Goal: Book appointment/travel/reservation

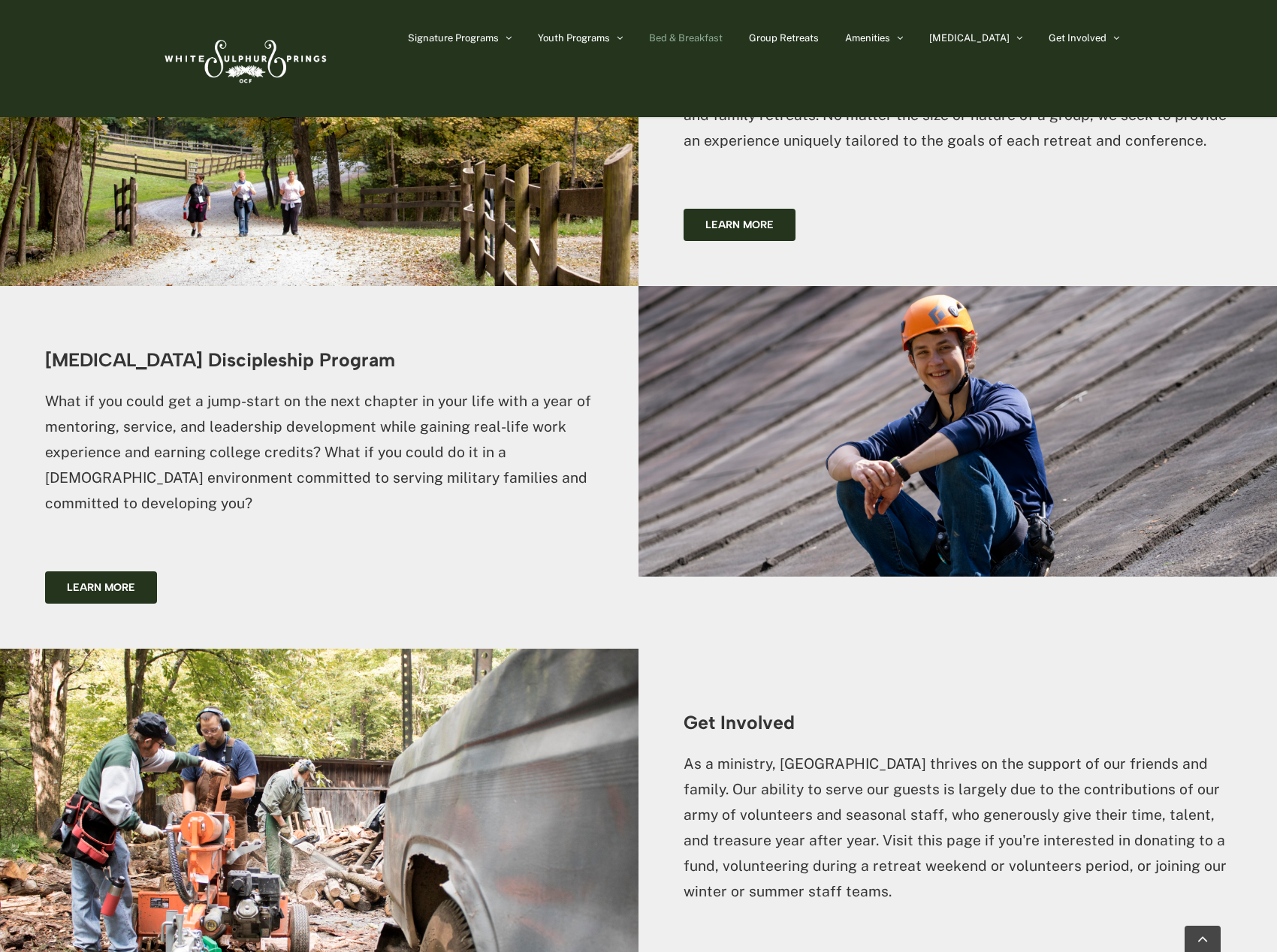
scroll to position [4071, 0]
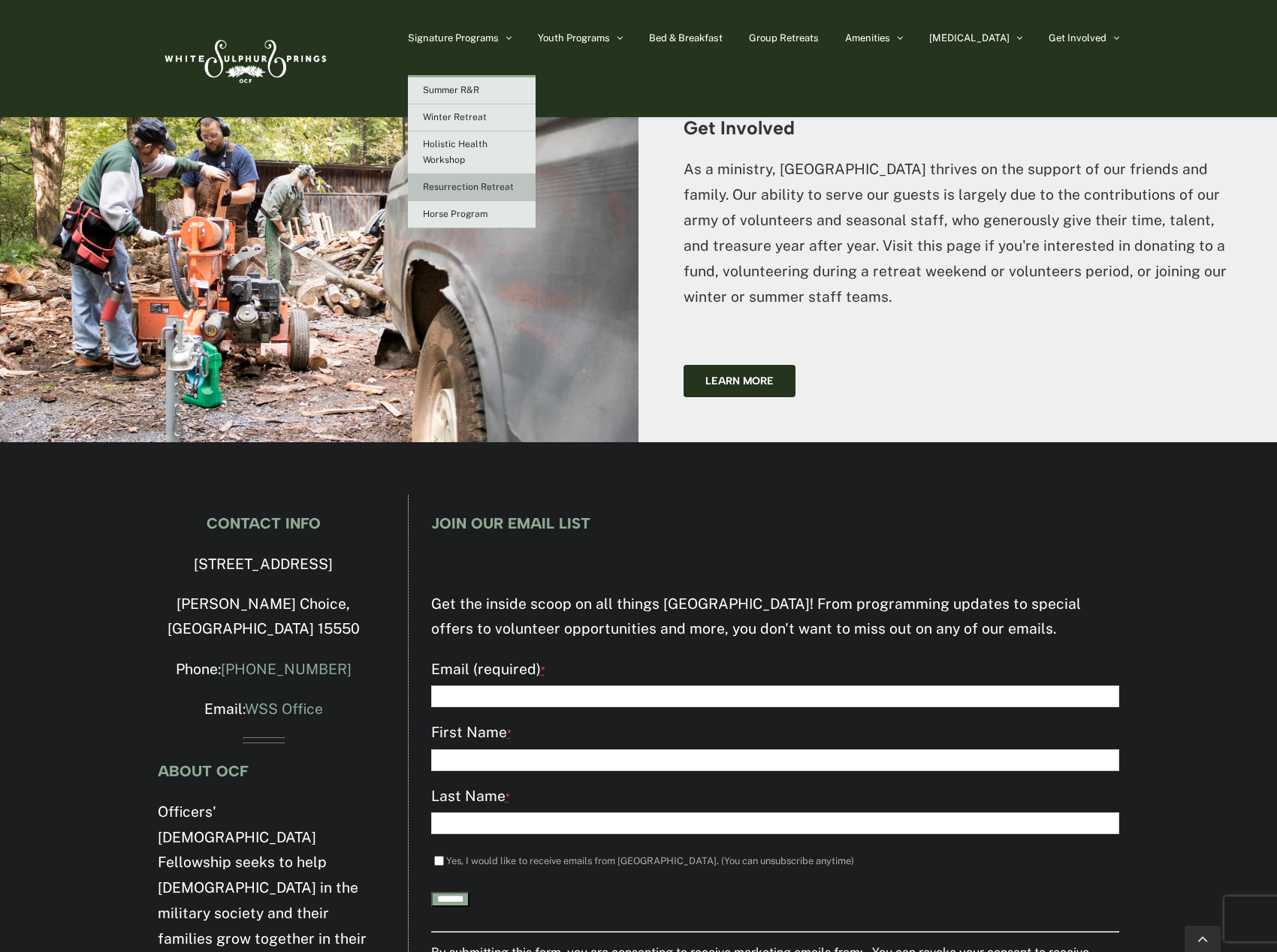
click at [514, 188] on span "Resurrection Retreat" at bounding box center [468, 187] width 91 height 11
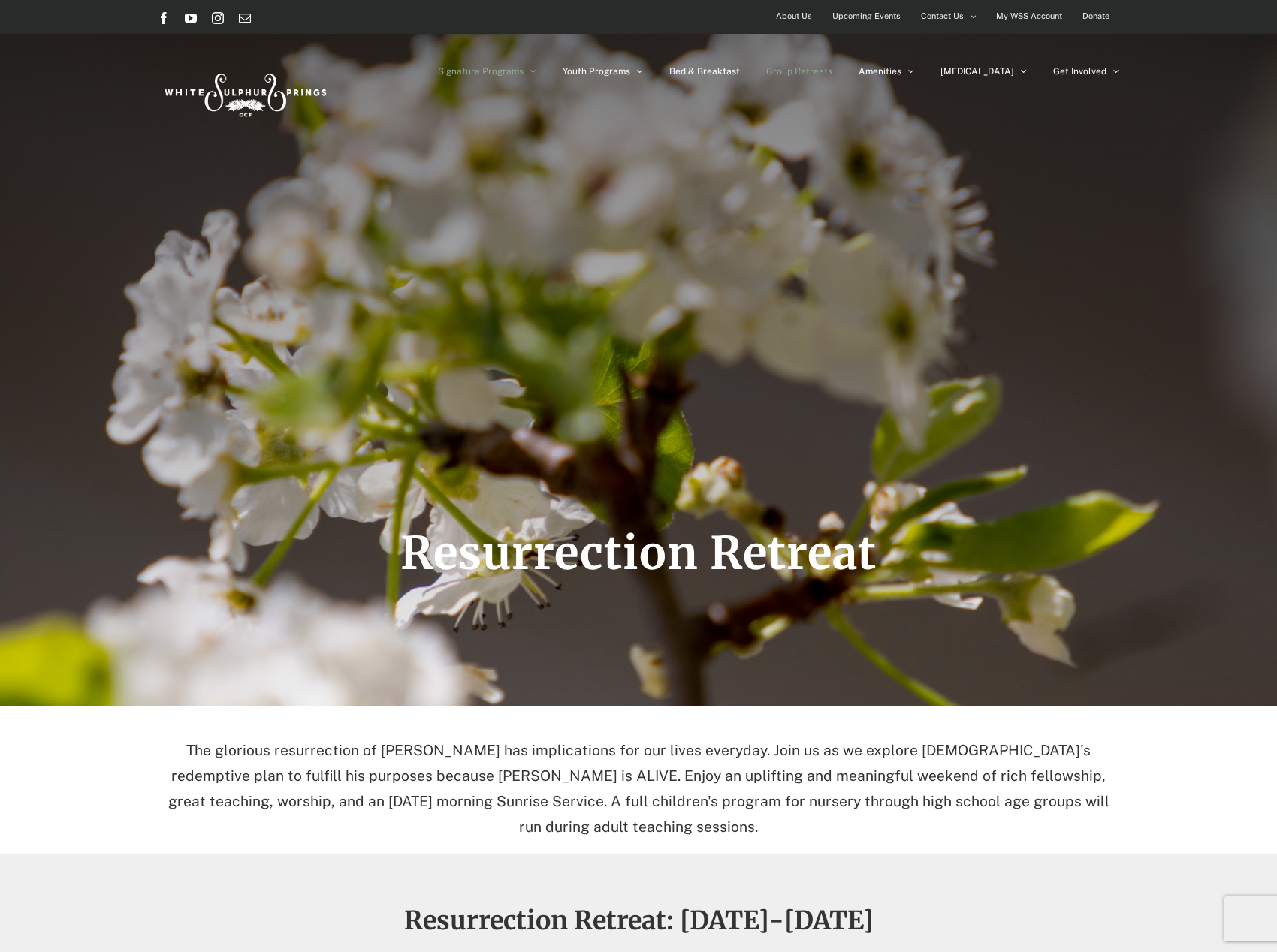
click at [821, 67] on span "Group Retreats" at bounding box center [800, 71] width 66 height 9
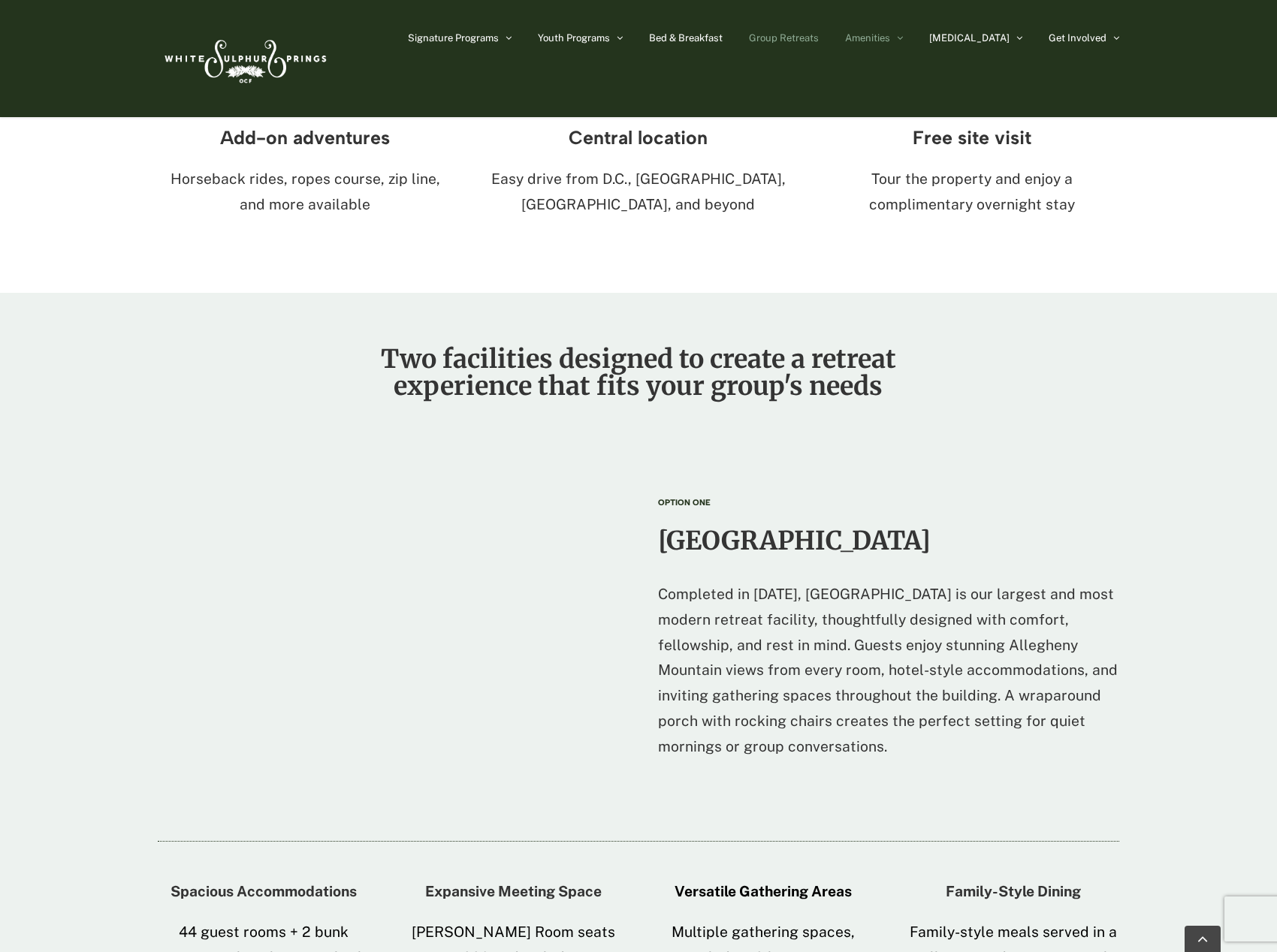
scroll to position [601, 0]
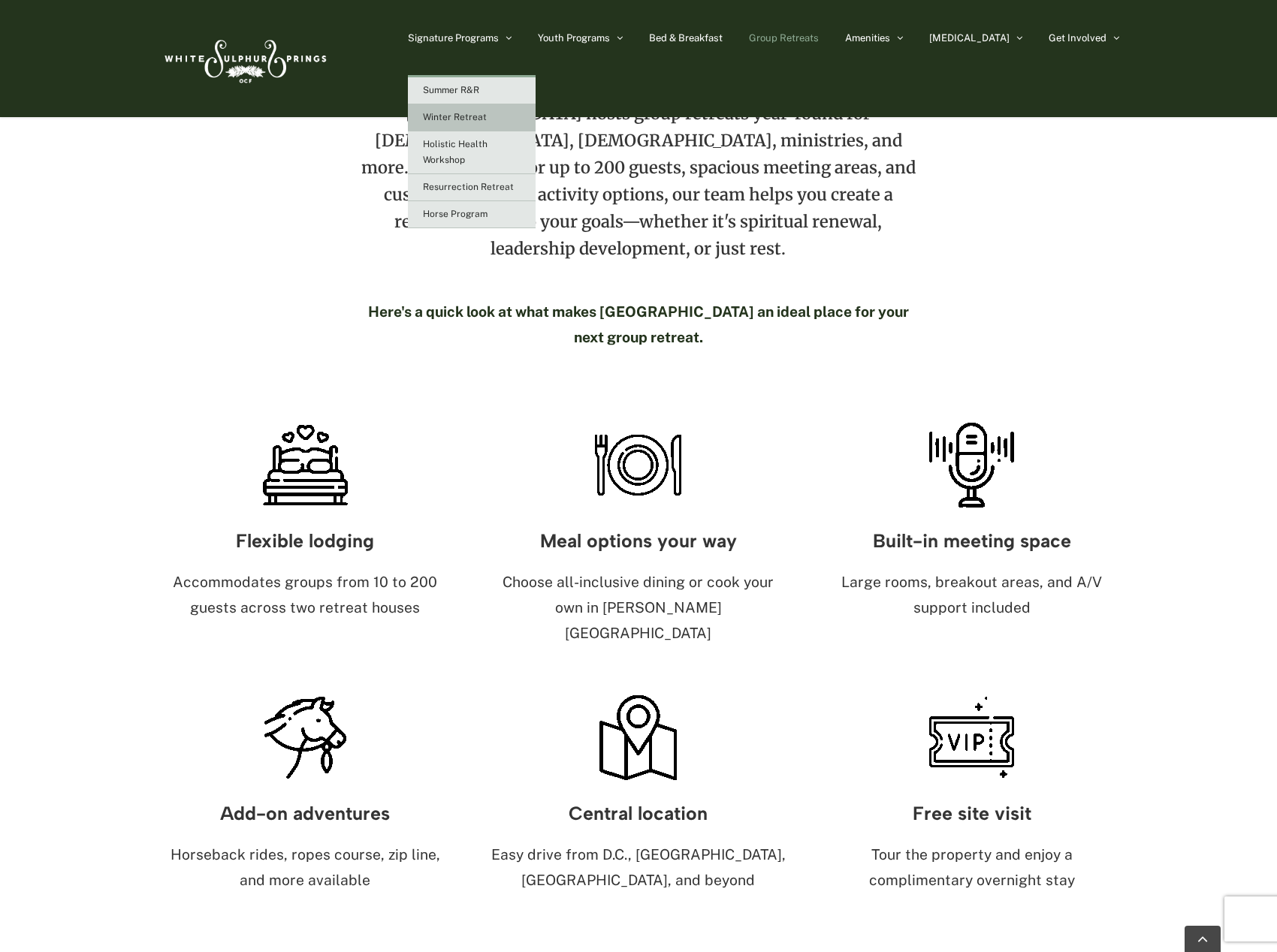
click at [535, 117] on link "Winter Retreat" at bounding box center [472, 117] width 128 height 27
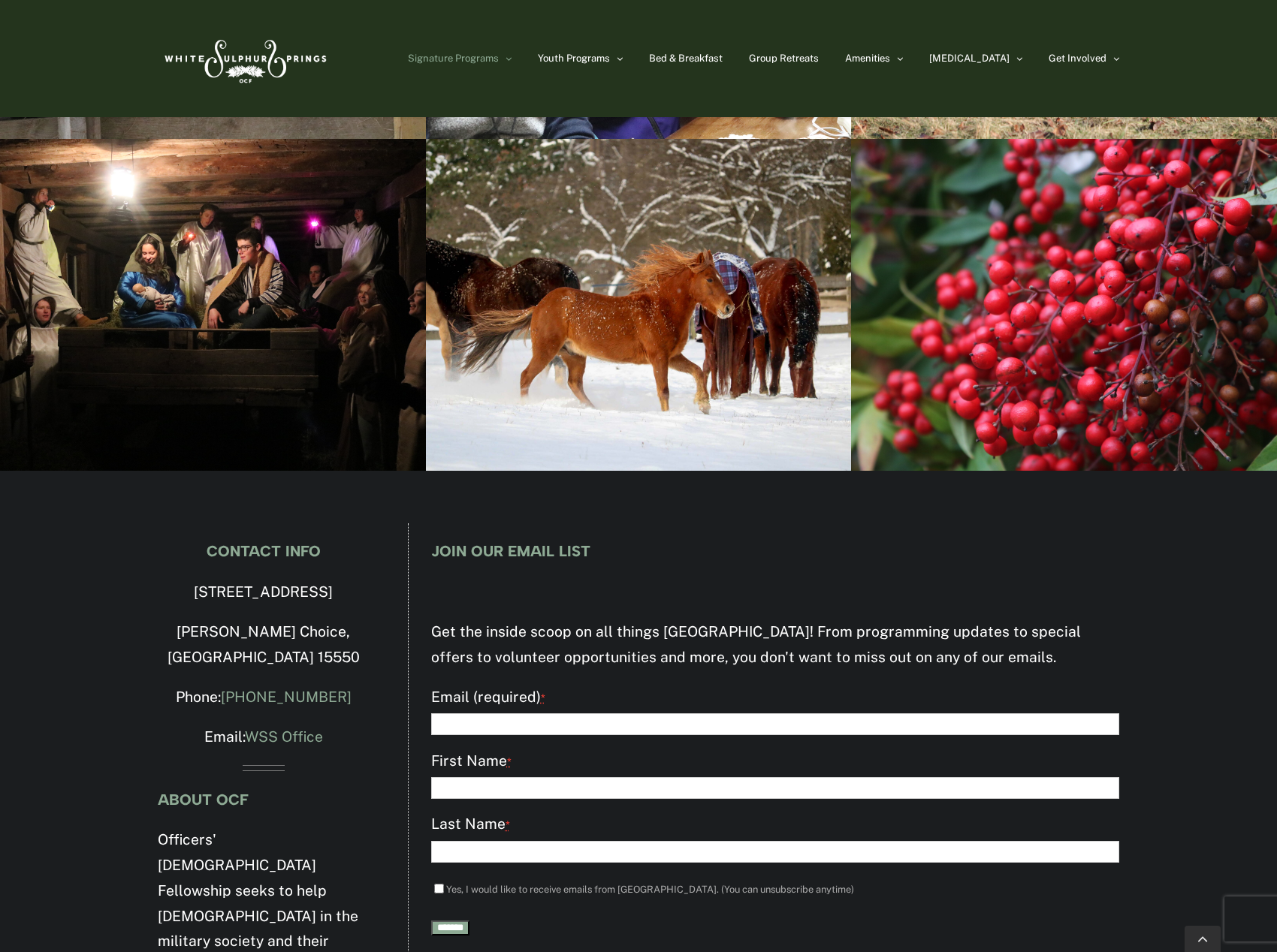
scroll to position [2777, 0]
